Goal: Use online tool/utility: Utilize a website feature to perform a specific function

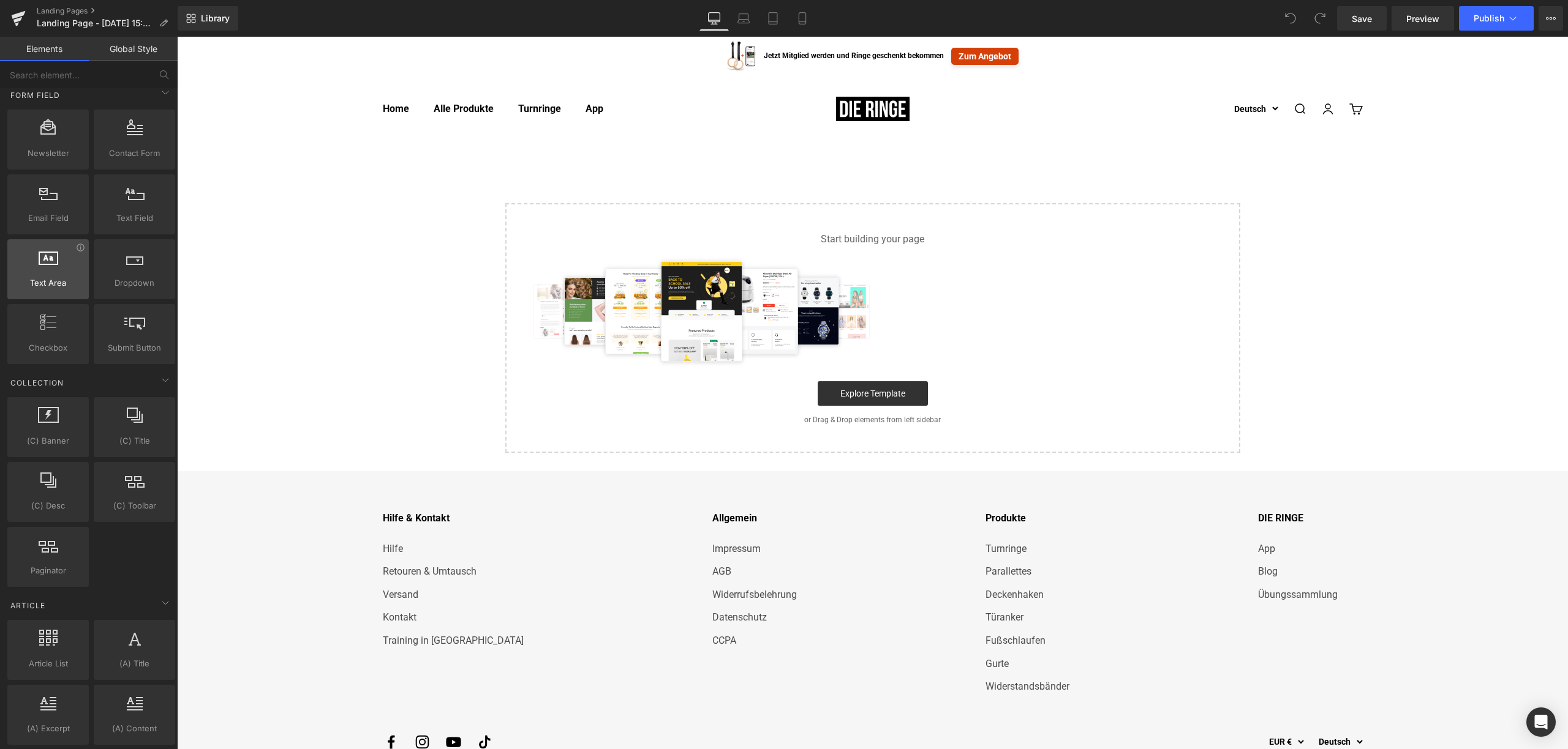
scroll to position [1764, 0]
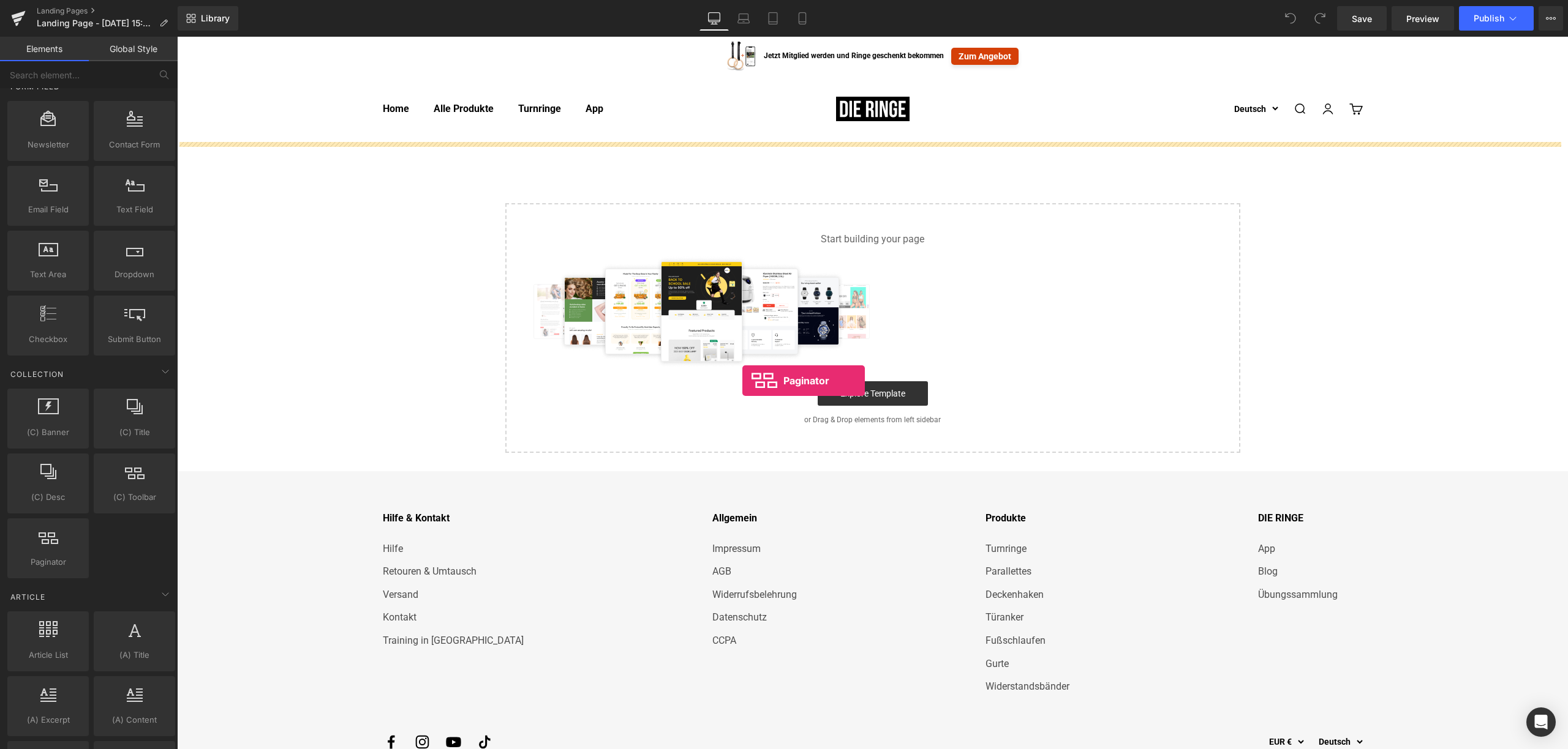
drag, startPoint x: 231, startPoint y: 599, endPoint x: 742, endPoint y: 380, distance: 556.0
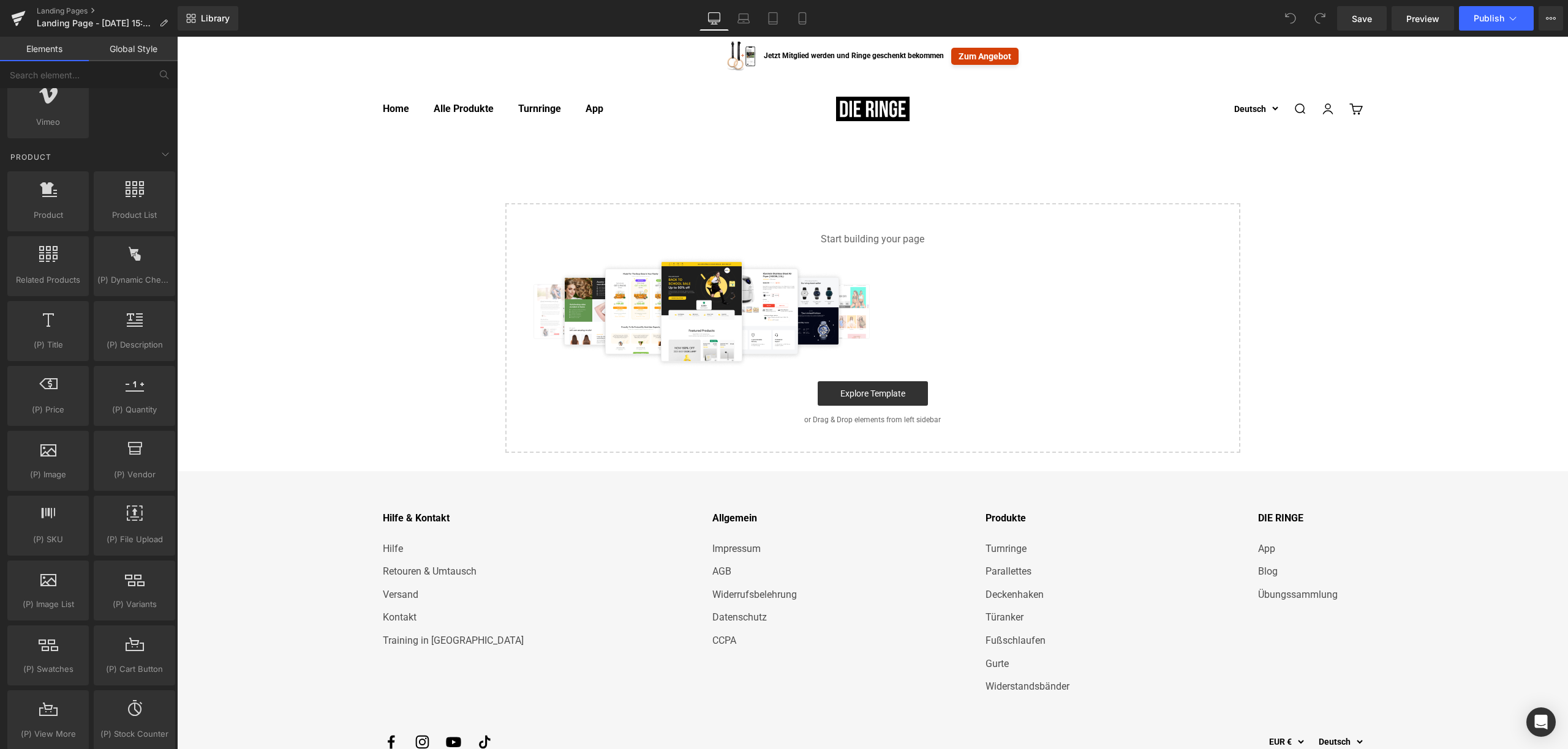
scroll to position [873, 0]
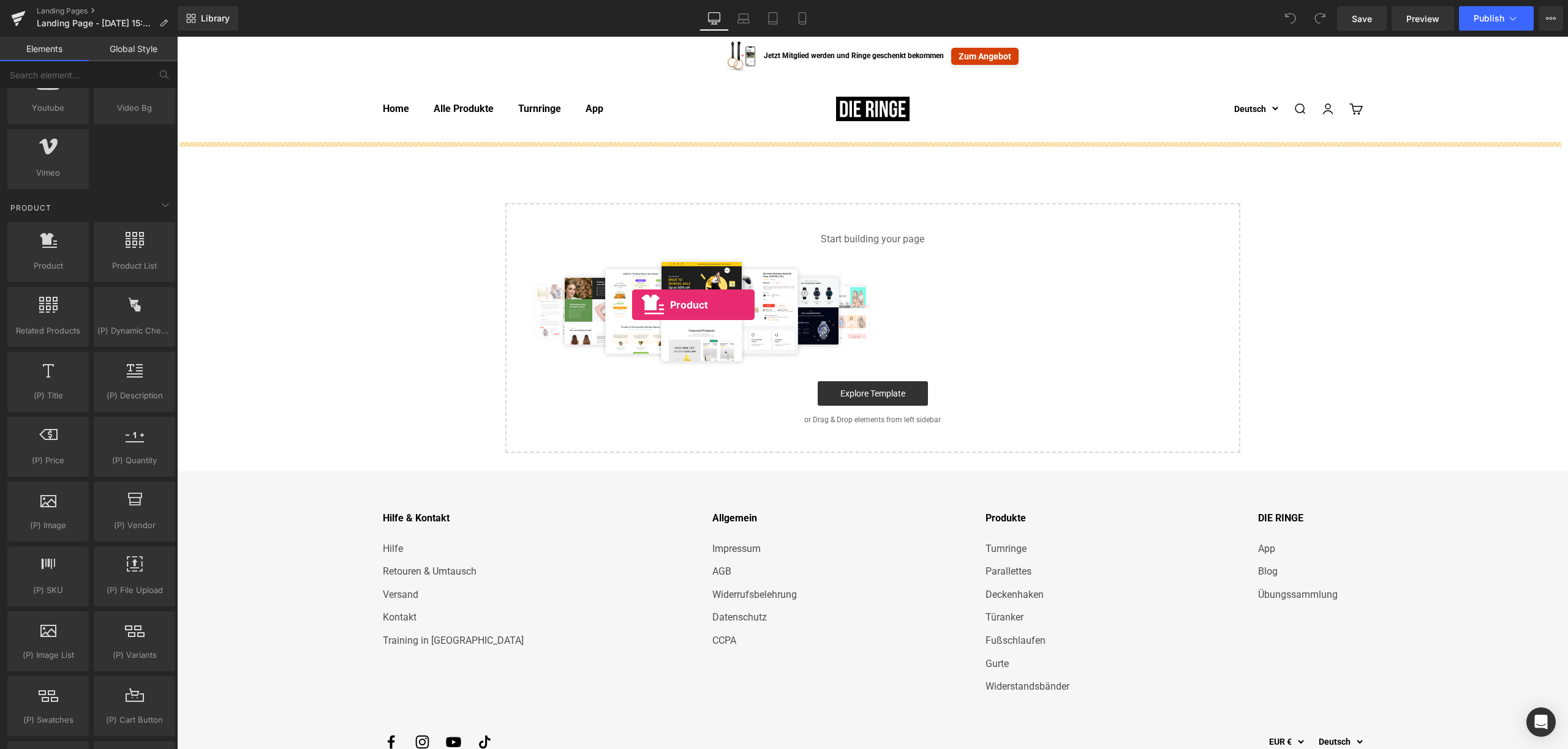
drag, startPoint x: 224, startPoint y: 294, endPoint x: 632, endPoint y: 305, distance: 408.1
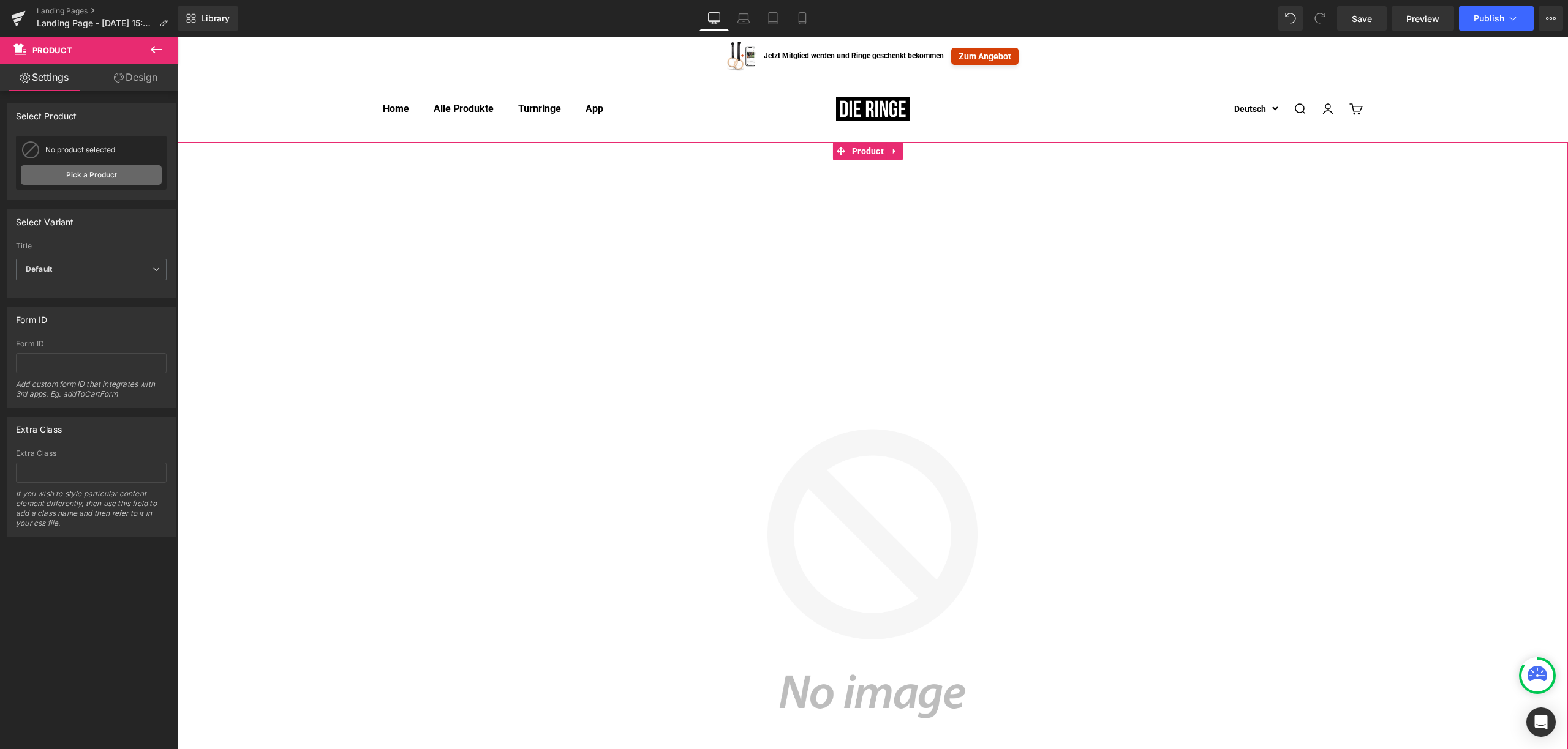
click at [81, 178] on link "Pick a Product" at bounding box center [92, 174] width 141 height 19
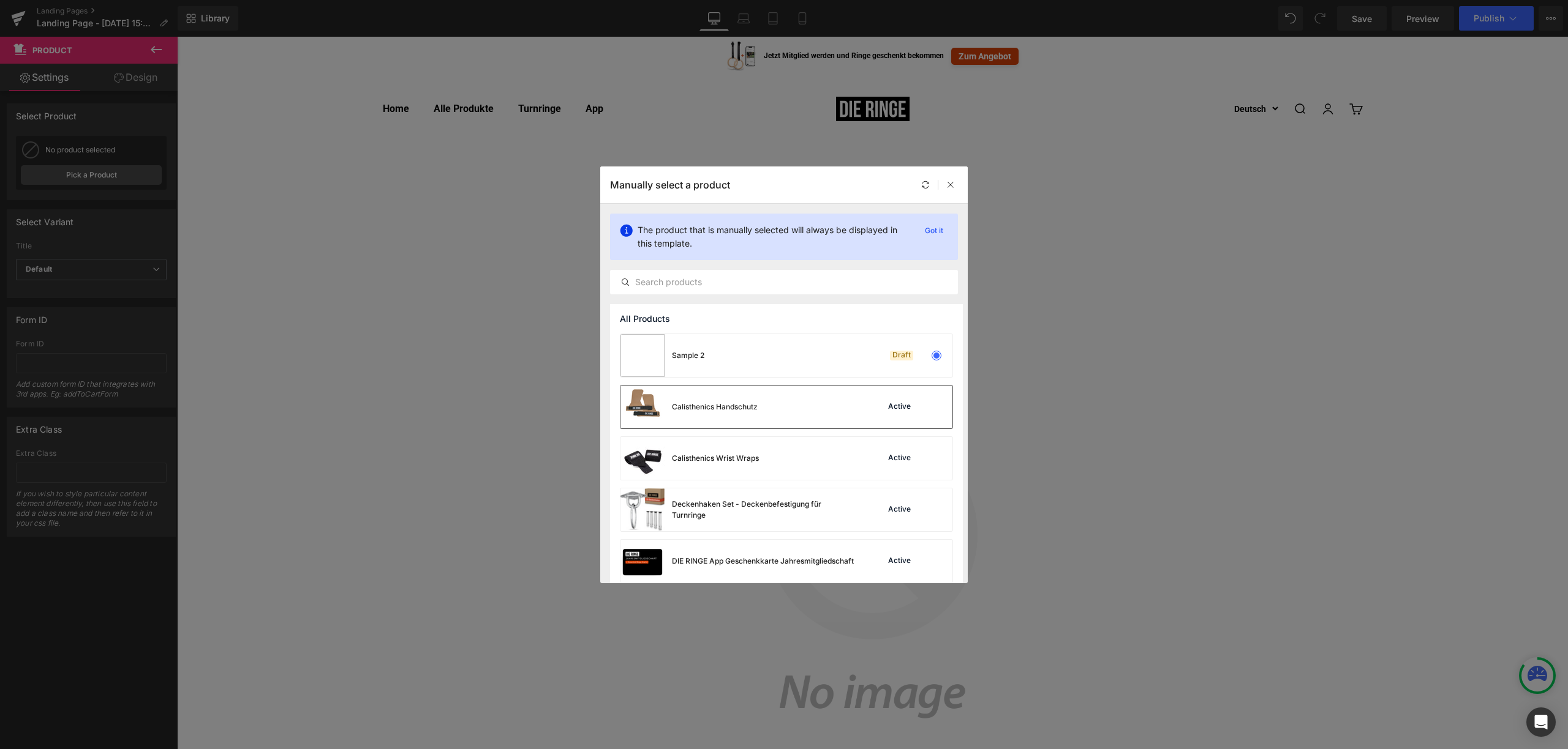
drag, startPoint x: 745, startPoint y: 397, endPoint x: 690, endPoint y: 375, distance: 59.2
click at [745, 397] on div "Calisthenics Handschutz" at bounding box center [689, 407] width 138 height 43
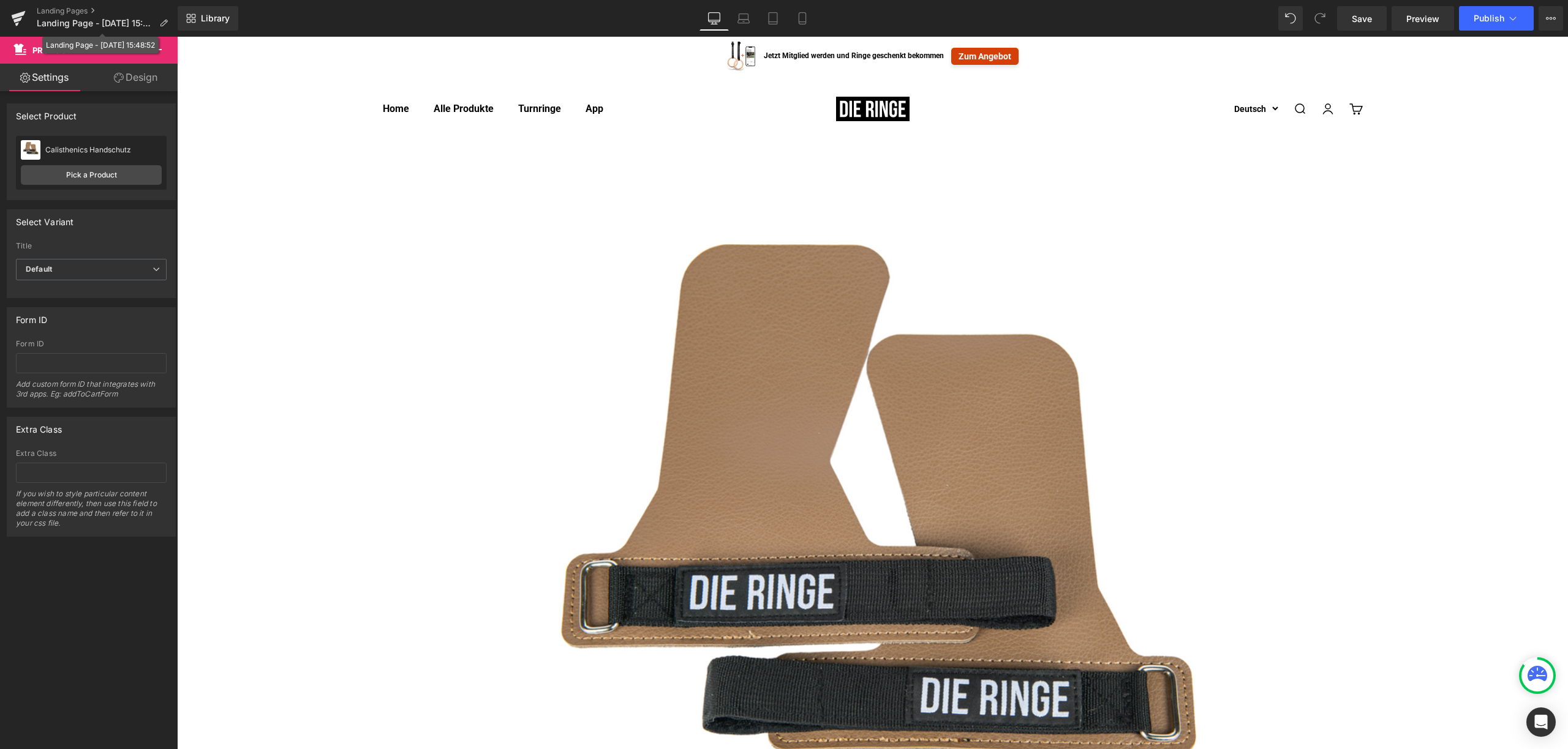
click at [154, 50] on div "Landing Page - [DATE] 15:48:52" at bounding box center [100, 45] width 109 height 13
click at [160, 54] on icon at bounding box center [156, 50] width 15 height 15
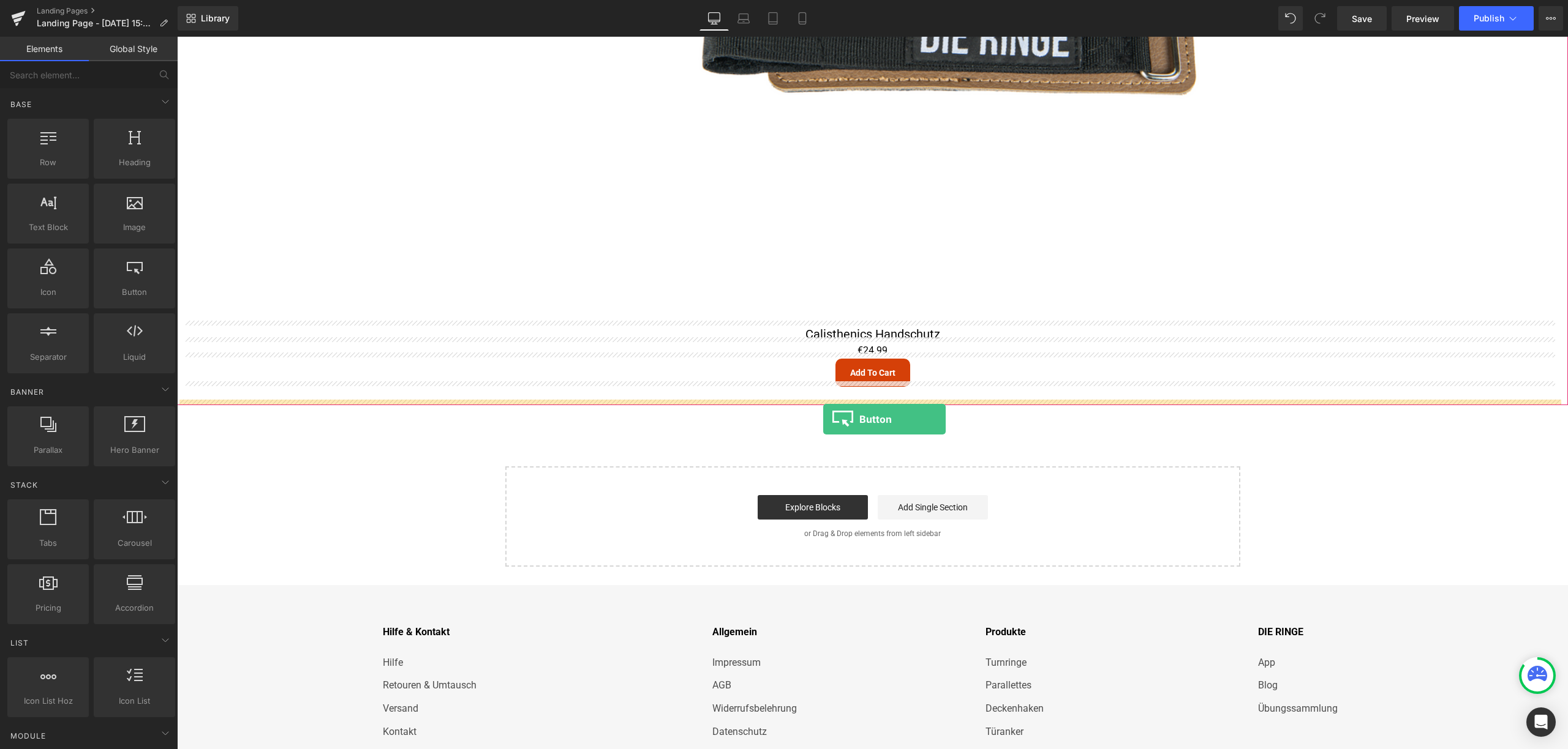
drag, startPoint x: 307, startPoint y: 314, endPoint x: 823, endPoint y: 419, distance: 526.6
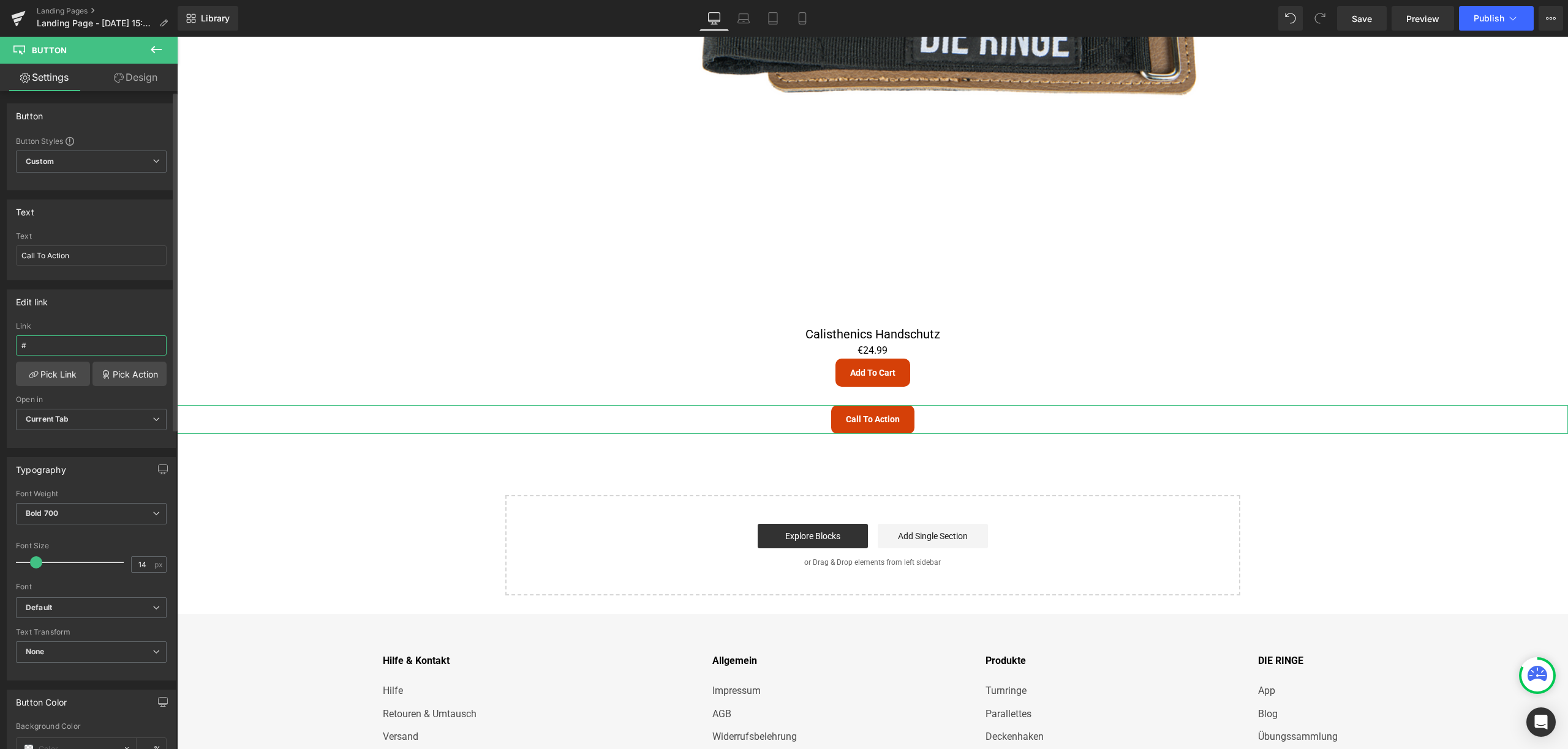
click at [58, 349] on input "#" at bounding box center [91, 346] width 150 height 20
click at [110, 372] on link "Pick Action" at bounding box center [129, 374] width 74 height 25
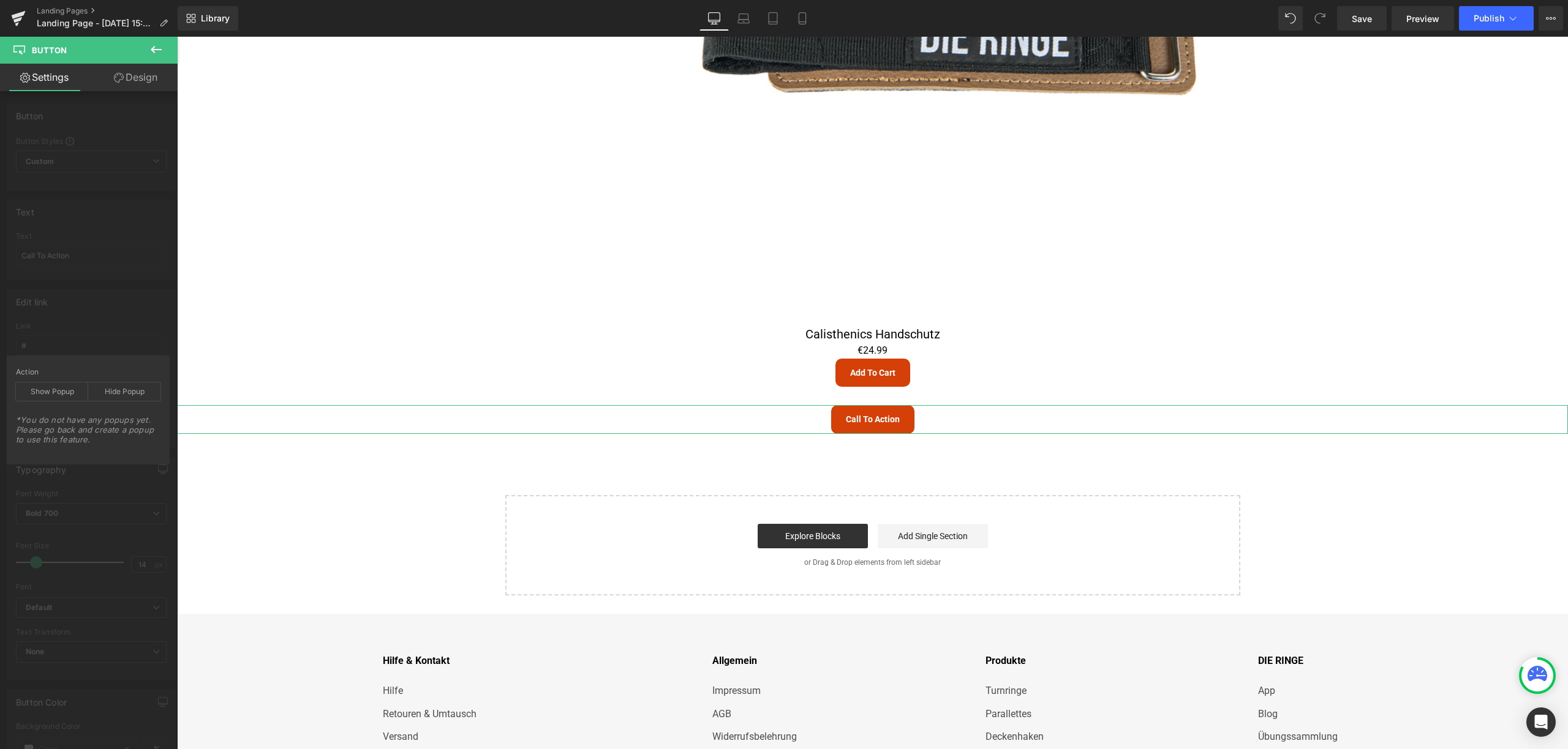
click at [105, 307] on div "Edit link # Link # Pick Link Pick Action Current Tab New Tab Open in Current Ta…" at bounding box center [92, 364] width 183 height 168
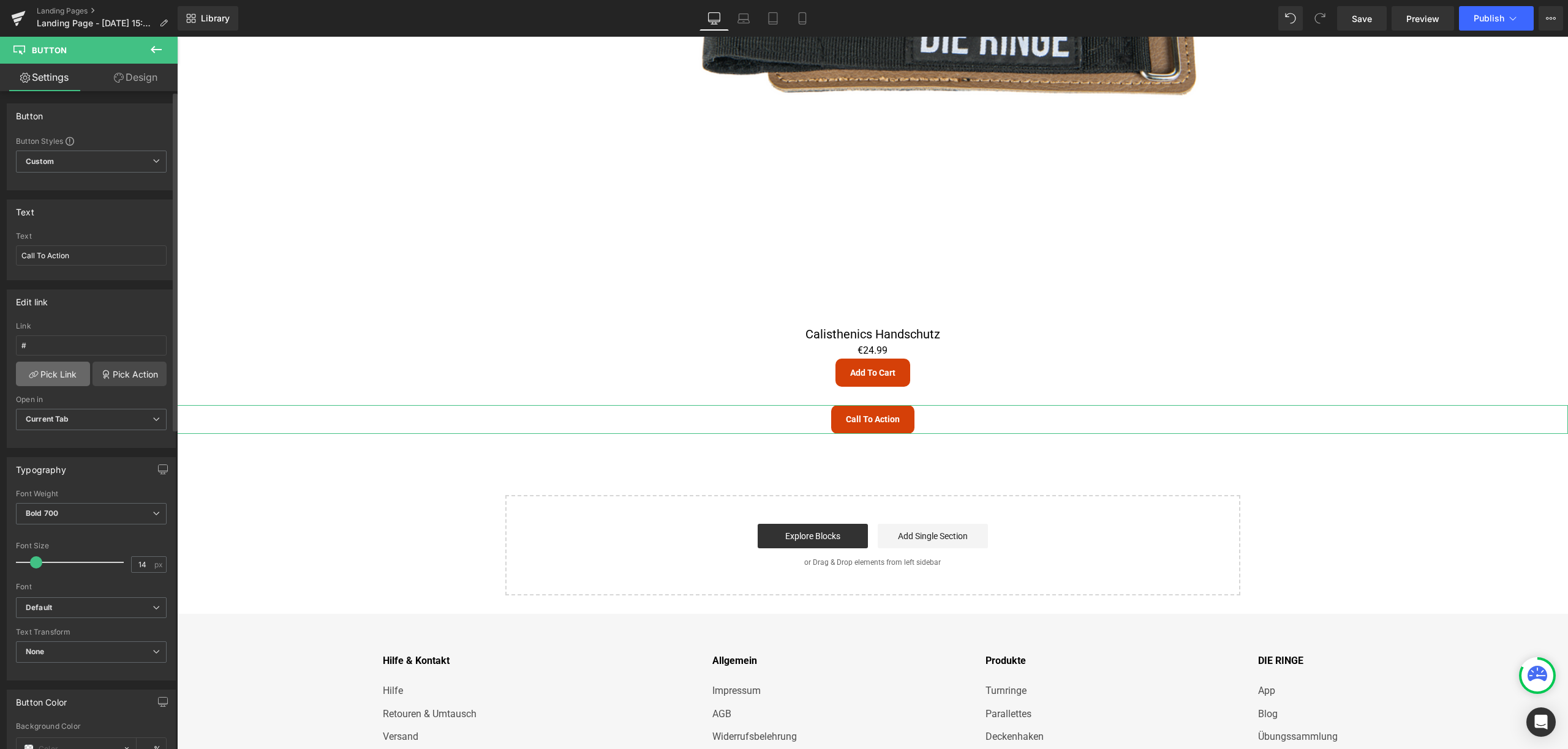
click at [52, 373] on link "Pick Link" at bounding box center [52, 374] width 74 height 25
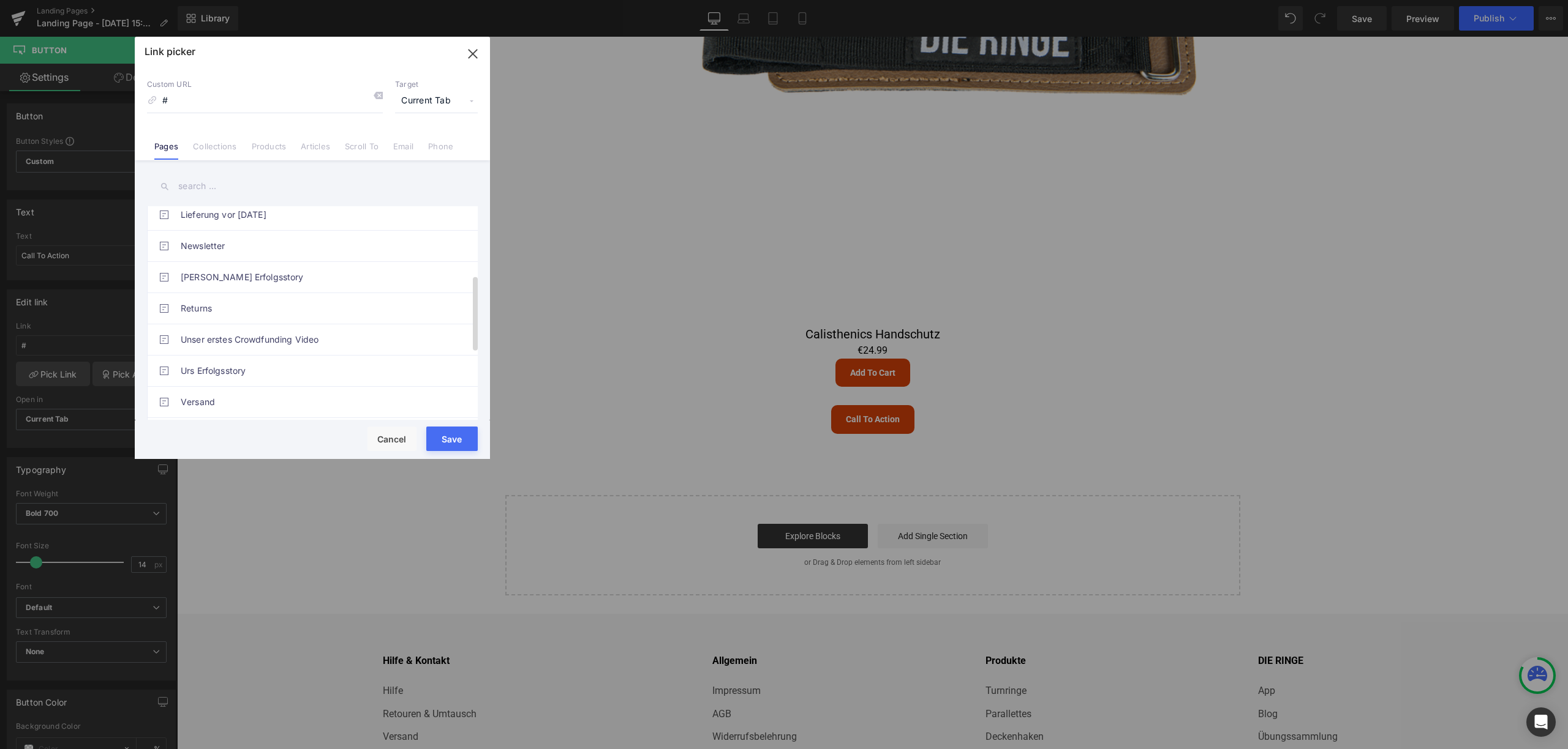
scroll to position [368, 0]
click at [380, 439] on button "Cancel" at bounding box center [392, 438] width 49 height 25
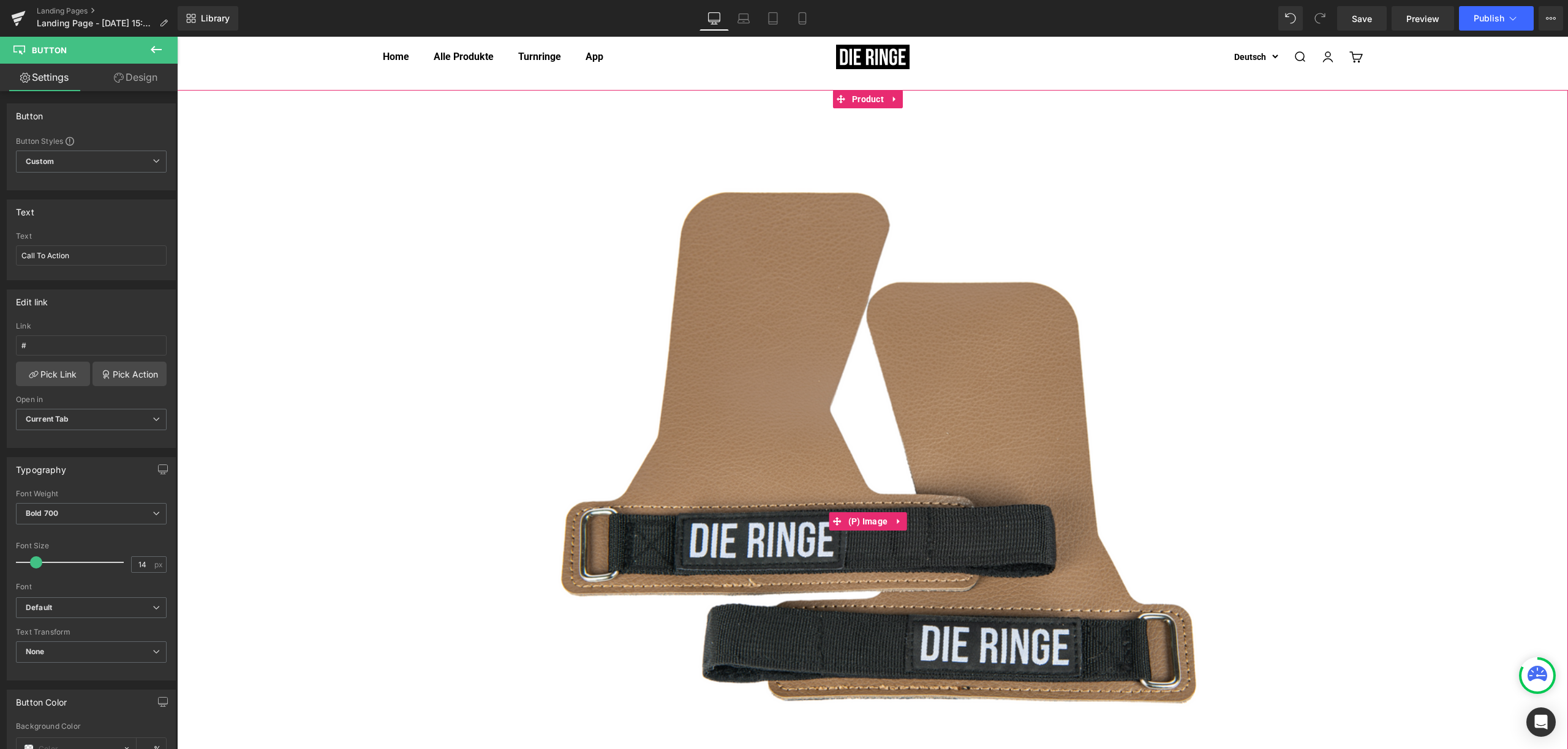
scroll to position [0, 0]
